Goal: Task Accomplishment & Management: Use online tool/utility

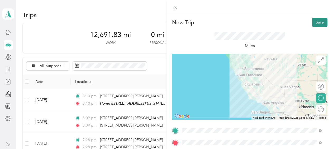
click at [316, 20] on button "Save" at bounding box center [319, 22] width 15 height 9
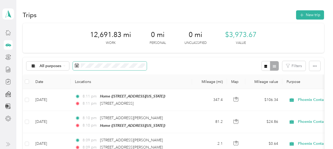
click at [75, 65] on icon at bounding box center [77, 65] width 4 height 4
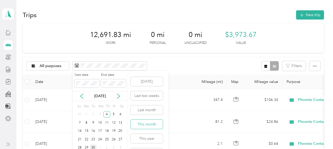
click at [150, 124] on button "This month" at bounding box center [147, 123] width 32 height 9
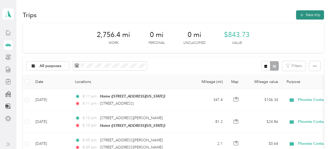
click at [310, 14] on button "New trip" at bounding box center [310, 14] width 28 height 9
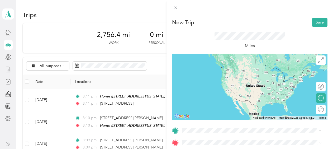
click at [212, 85] on span "[STREET_ADDRESS][US_STATE]" at bounding box center [218, 86] width 53 height 5
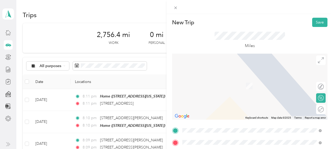
click at [220, 80] on span "[STREET_ADDRESS][PERSON_NAME][US_STATE]" at bounding box center [233, 78] width 82 height 5
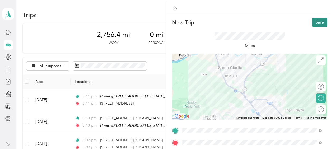
click at [316, 20] on button "Save" at bounding box center [319, 22] width 15 height 9
